Goal: Task Accomplishment & Management: Manage account settings

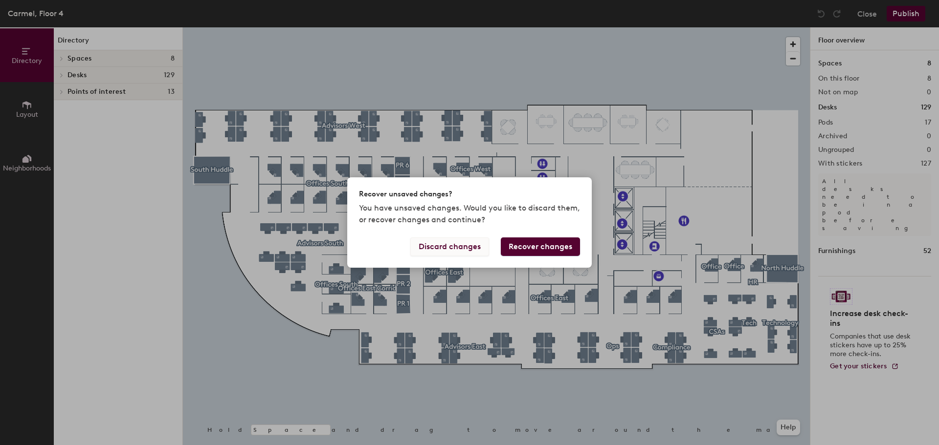
click at [463, 245] on button "Discard changes" at bounding box center [449, 247] width 79 height 19
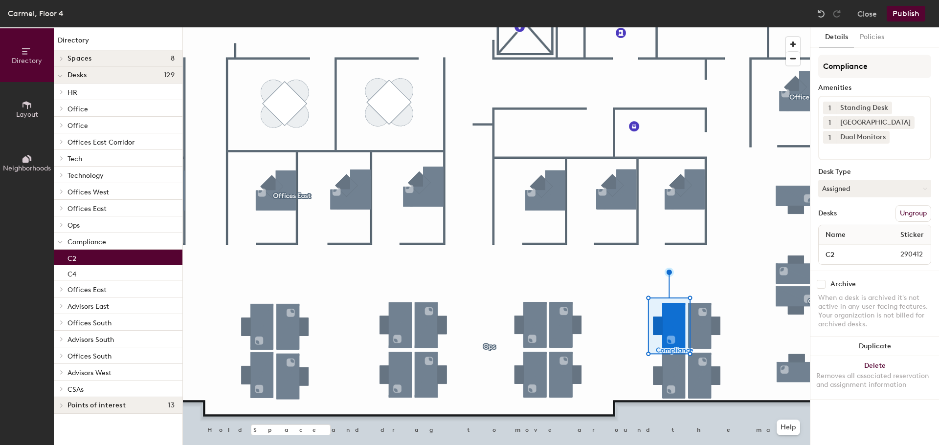
click at [913, 210] on button "Ungroup" at bounding box center [913, 213] width 36 height 17
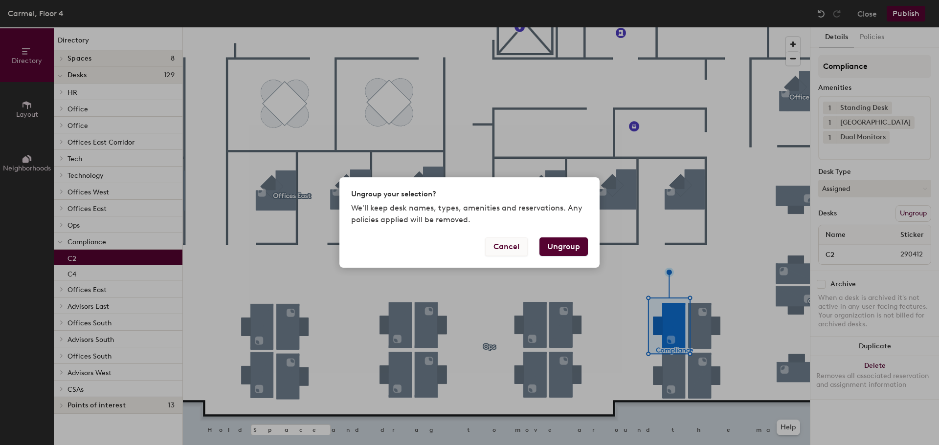
click at [508, 246] on button "Cancel" at bounding box center [506, 247] width 43 height 19
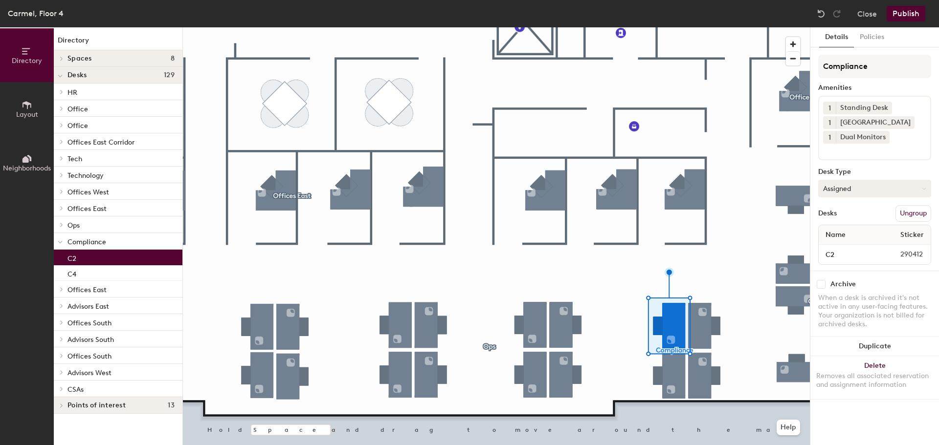
click at [841, 190] on button "Assigned" at bounding box center [874, 189] width 113 height 18
click at [837, 216] on div "Assigned" at bounding box center [867, 219] width 98 height 15
click at [904, 12] on button "Publish" at bounding box center [905, 14] width 39 height 16
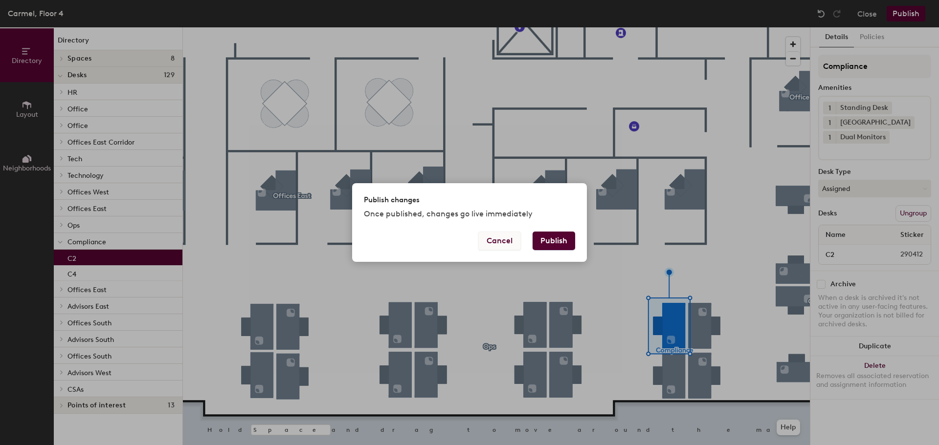
click at [497, 237] on button "Cancel" at bounding box center [499, 241] width 43 height 19
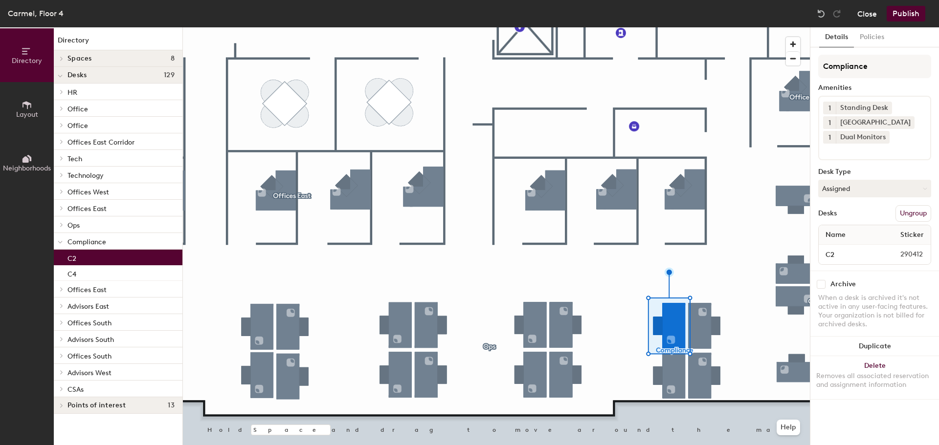
click at [869, 13] on button "Close" at bounding box center [867, 14] width 20 height 16
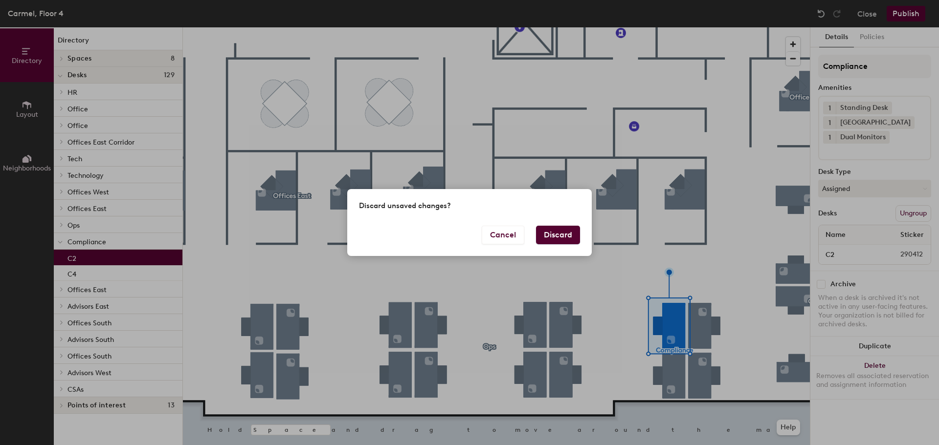
click at [547, 234] on button "Discard" at bounding box center [558, 235] width 44 height 19
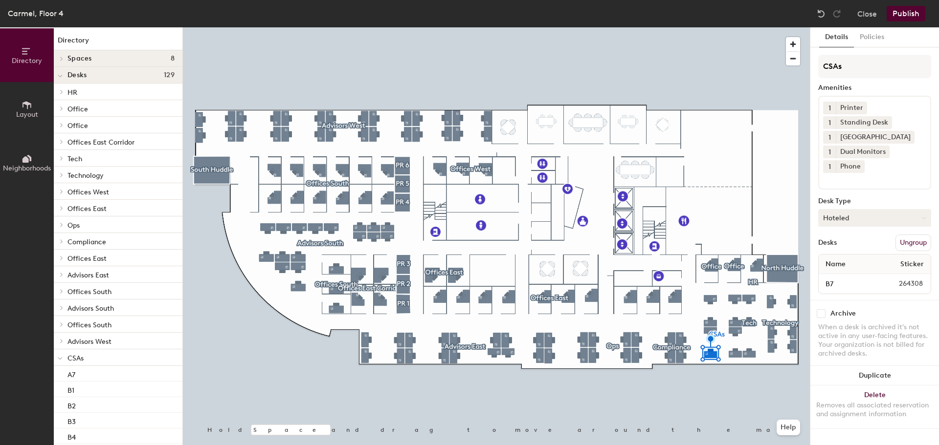
click at [852, 219] on button "Hoteled" at bounding box center [874, 218] width 113 height 18
click at [844, 274] on div "Hoteled" at bounding box center [867, 277] width 98 height 15
click at [901, 10] on button "Publish" at bounding box center [905, 14] width 39 height 16
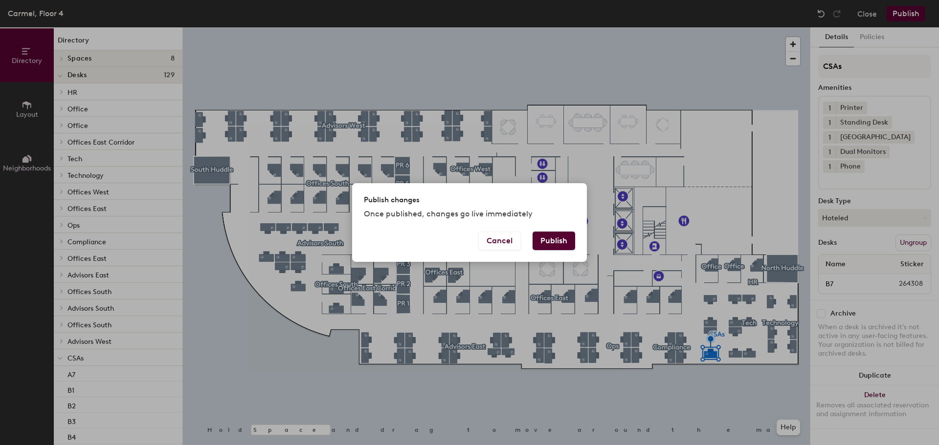
click at [550, 237] on button "Publish" at bounding box center [553, 241] width 43 height 19
